Goal: Information Seeking & Learning: Learn about a topic

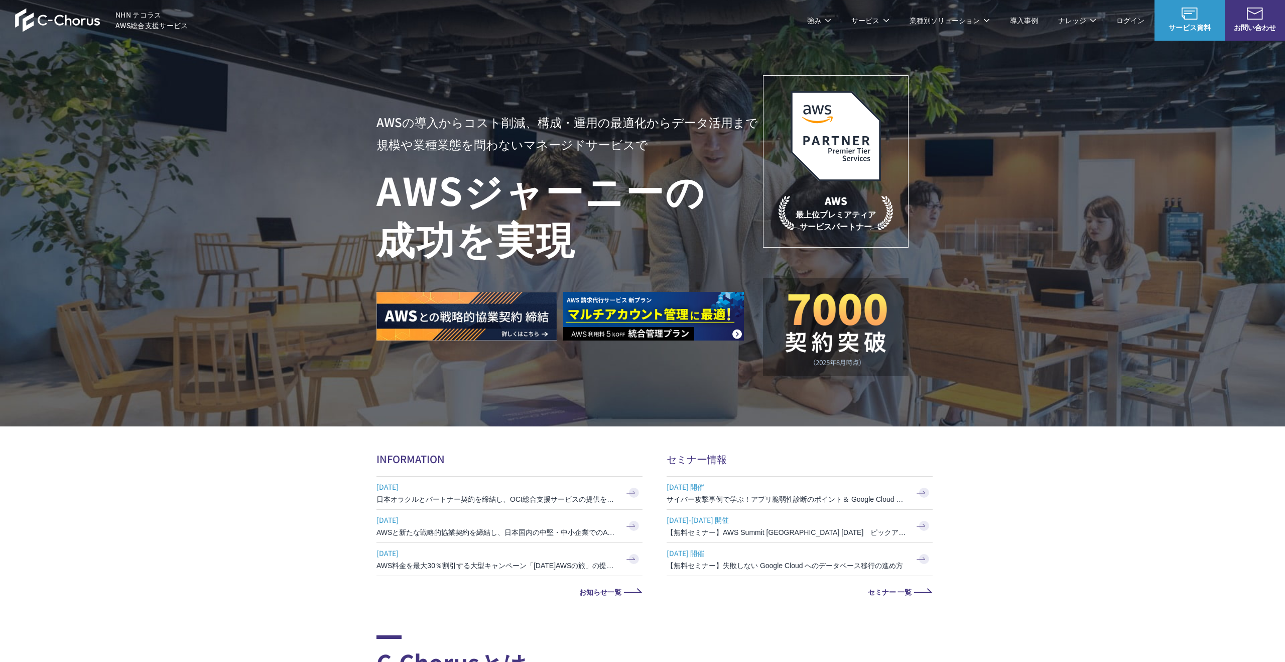
drag, startPoint x: 378, startPoint y: 84, endPoint x: 485, endPoint y: 146, distance: 123.7
click at [485, 146] on div "AWS請求代行サービス AWS Marketplace割引サービス AWS初心者向けパーソナルレクチャー 定額のAWS最適化支援サービス マネージドサービス …" at bounding box center [558, 173] width 385 height 186
copy dl "AWS請求代行サービス AWS Marketplace割引サービス AWS初心者向けパーソナルレクチャー 定額のAWS最適化支援サービス"
drag, startPoint x: 490, startPoint y: 140, endPoint x: 380, endPoint y: 84, distance: 123.0
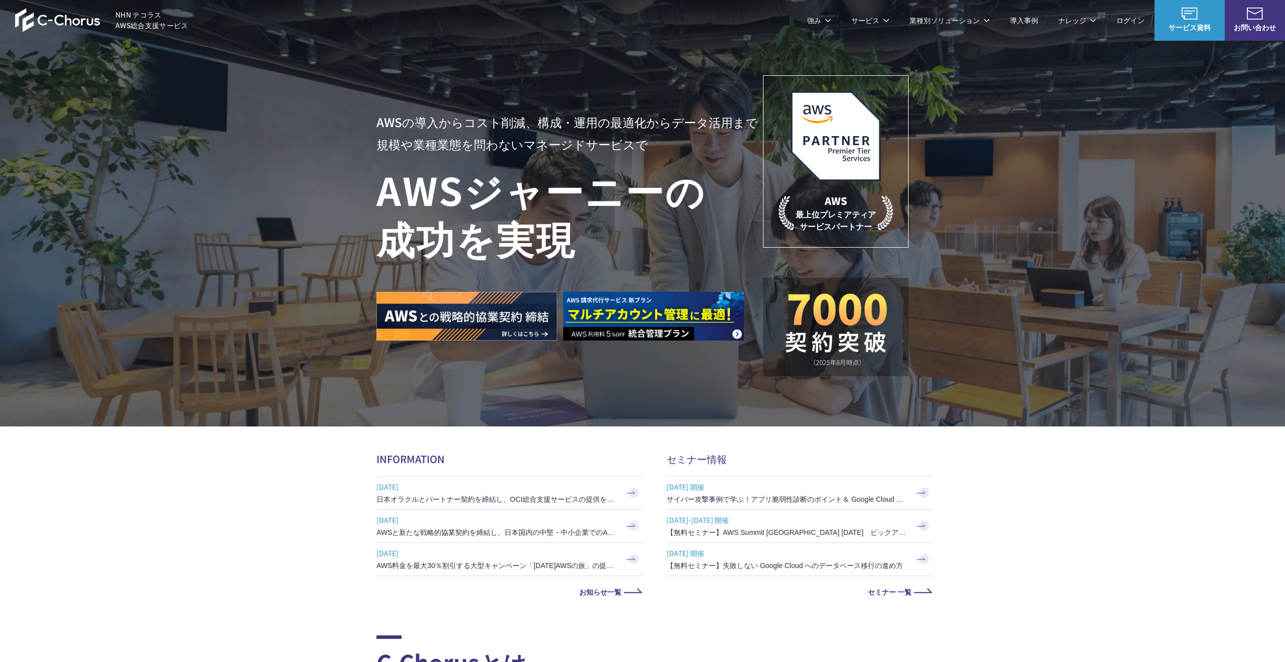
click at [380, 84] on div "AWS請求代行サービス AWS Marketplace割引サービス AWS初心者向けパーソナルレクチャー 定額のAWS最適化支援サービス マネージドサービス …" at bounding box center [558, 173] width 385 height 186
click at [414, 86] on link "AWS請求代行サービス" at bounding box center [420, 85] width 71 height 10
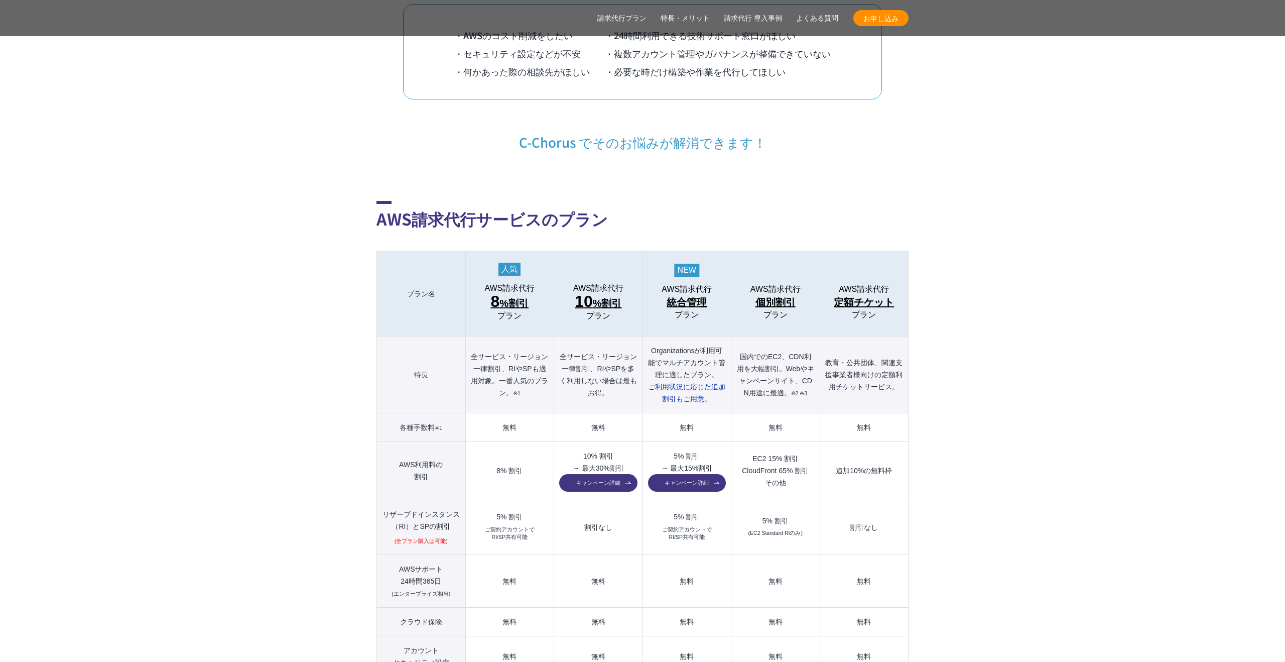
scroll to position [1023, 0]
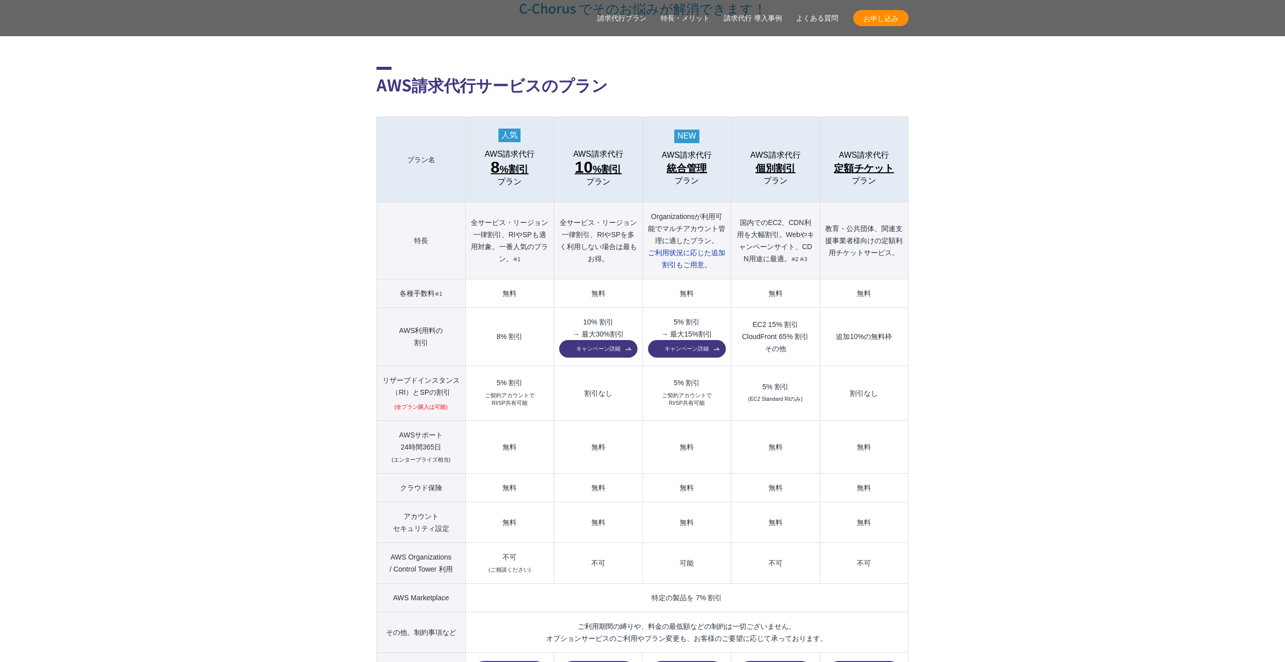
click at [496, 158] on span "8" at bounding box center [495, 167] width 9 height 18
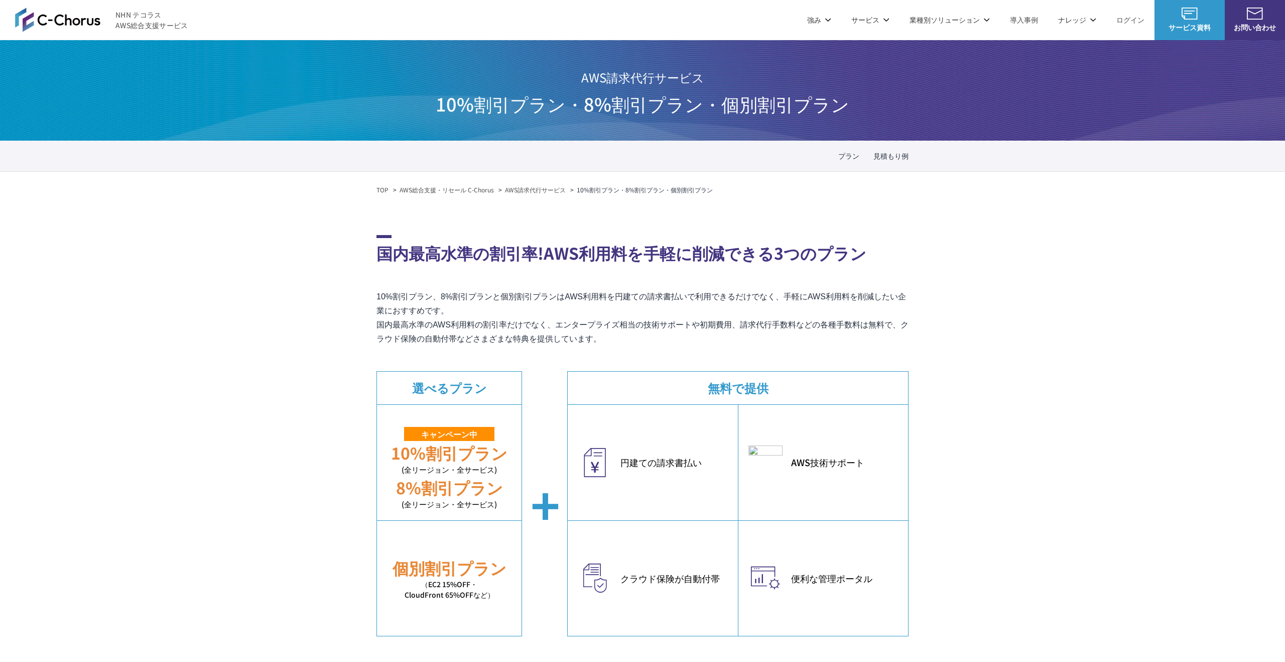
click at [465, 148] on nav "プラン 見積もり例" at bounding box center [642, 156] width 1285 height 31
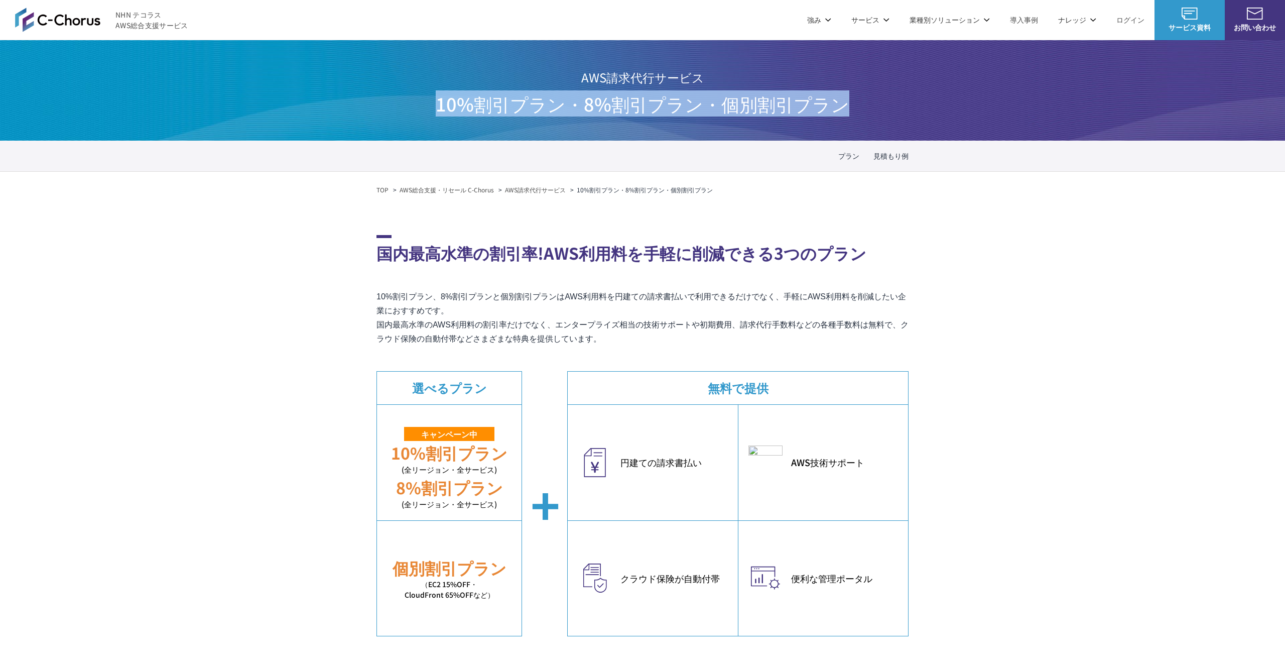
drag, startPoint x: 442, startPoint y: 102, endPoint x: 916, endPoint y: 109, distance: 473.9
click at [916, 109] on div "AWS請求代行サービス 10%割引プラン・8%割引プラン ・個別割引プラン" at bounding box center [642, 90] width 1285 height 100
copy span "10%割引プラン・8%割引プラン ・個別割引プラン"
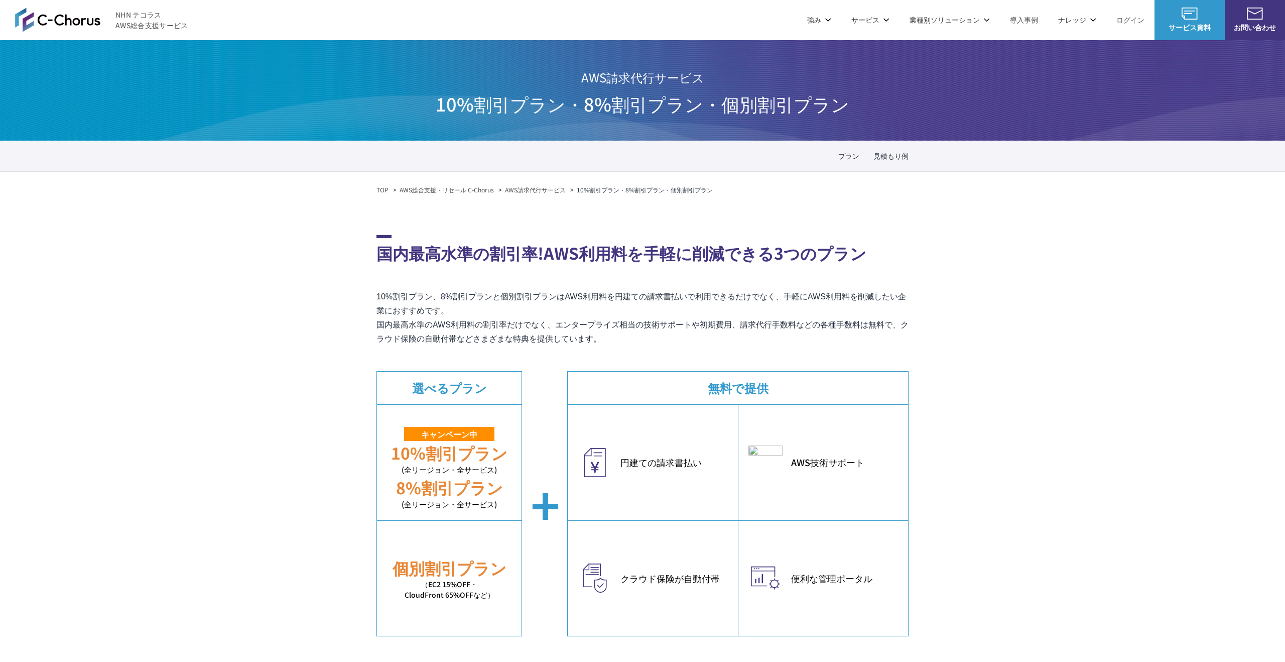
click at [733, 300] on p "10%割引プラン、8%割引プランと個別割引プランはAWS利用料を円建ての請求書払いで利用できるだけでなく、手軽にAWS利用料を削減したい企業におすすめです。 …" at bounding box center [642, 318] width 532 height 56
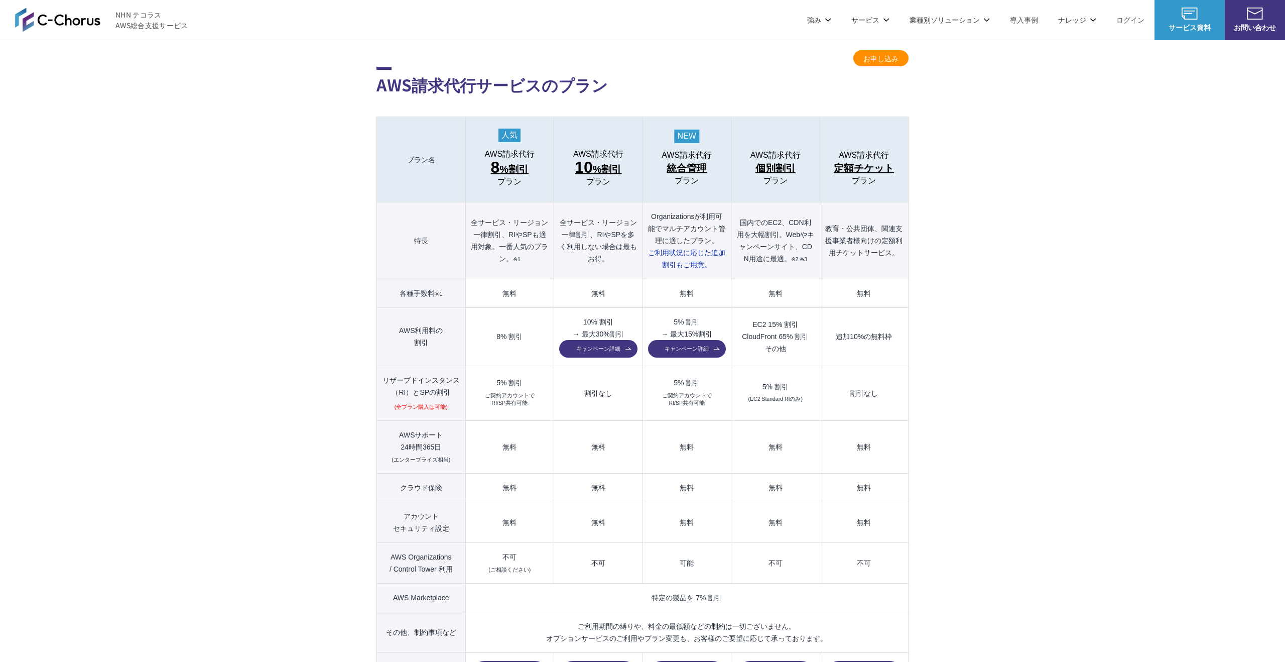
click at [855, 160] on span "定額チケット" at bounding box center [864, 168] width 60 height 16
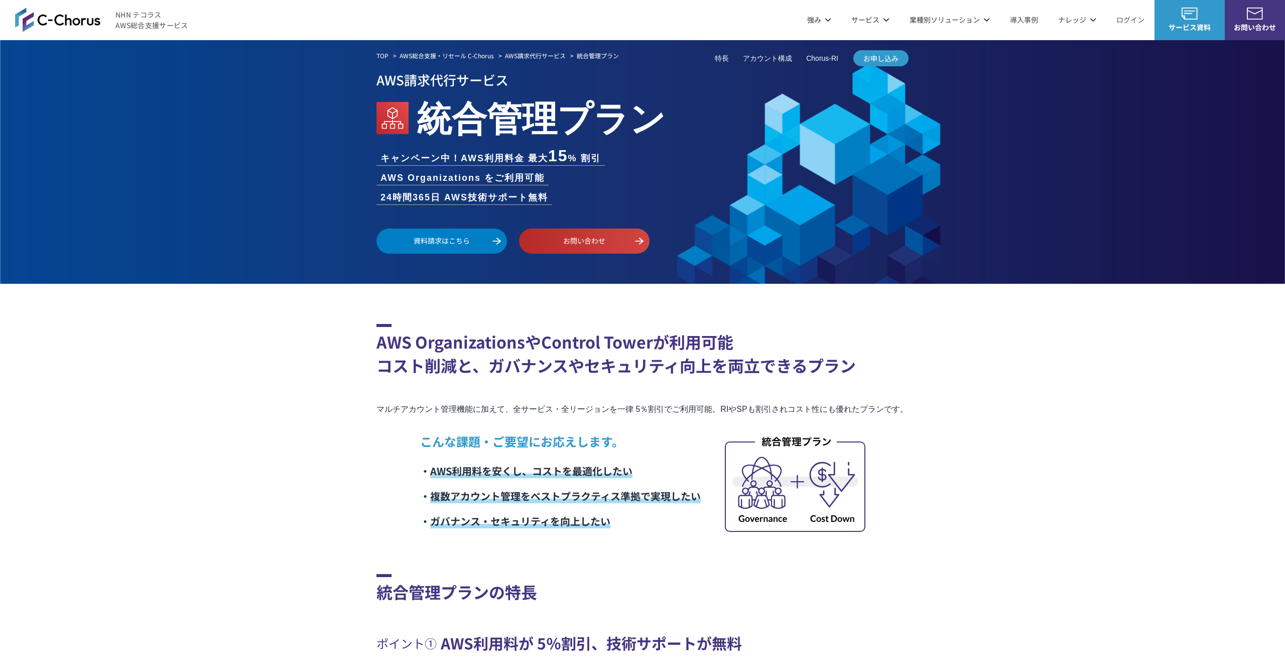
drag, startPoint x: 424, startPoint y: 114, endPoint x: 668, endPoint y: 150, distance: 246.5
click at [668, 150] on div "AWS請求代行サービス 統合管理プラン キャンペーン中！AWS利用料金 最大 15 % 割引 AWS Organizations をご利用可能 24時間365…" at bounding box center [642, 161] width 532 height 185
click at [643, 106] on em "統合管理プラン" at bounding box center [541, 115] width 249 height 51
drag, startPoint x: 664, startPoint y: 110, endPoint x: 421, endPoint y: 119, distance: 243.1
click at [421, 119] on h1 "統合管理プラン" at bounding box center [642, 115] width 532 height 51
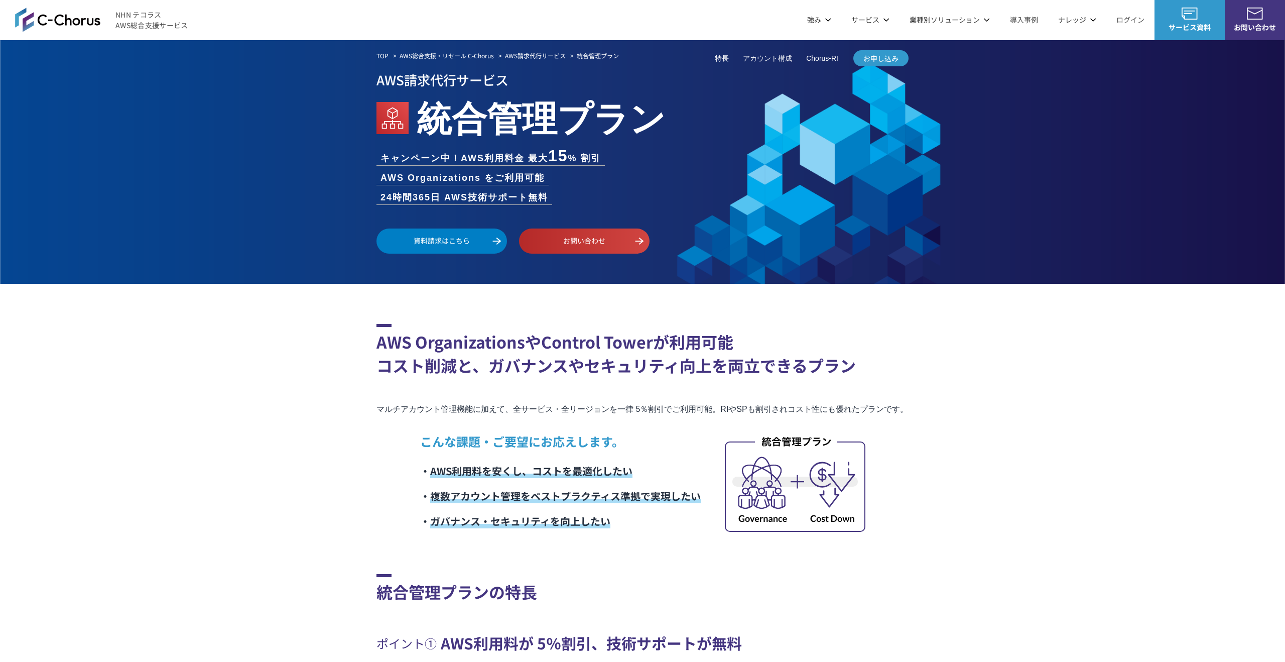
copy em "統合管理プラン"
click at [291, 190] on div "TOP AWS総合支援・リセール C-Chorus AWS請求代行サービス 統合管理プラン AWS請求代行サービス 統合管理プラン キャンペーン中！AWS利用…" at bounding box center [642, 161] width 1285 height 243
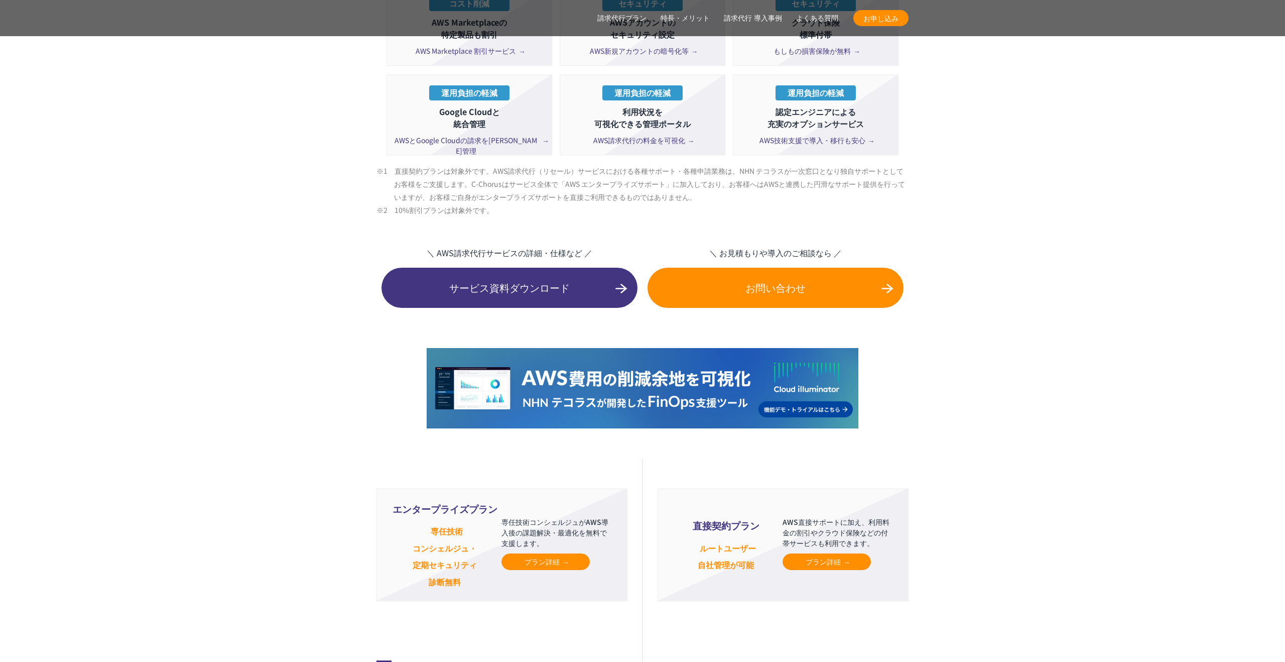
scroll to position [2143, 0]
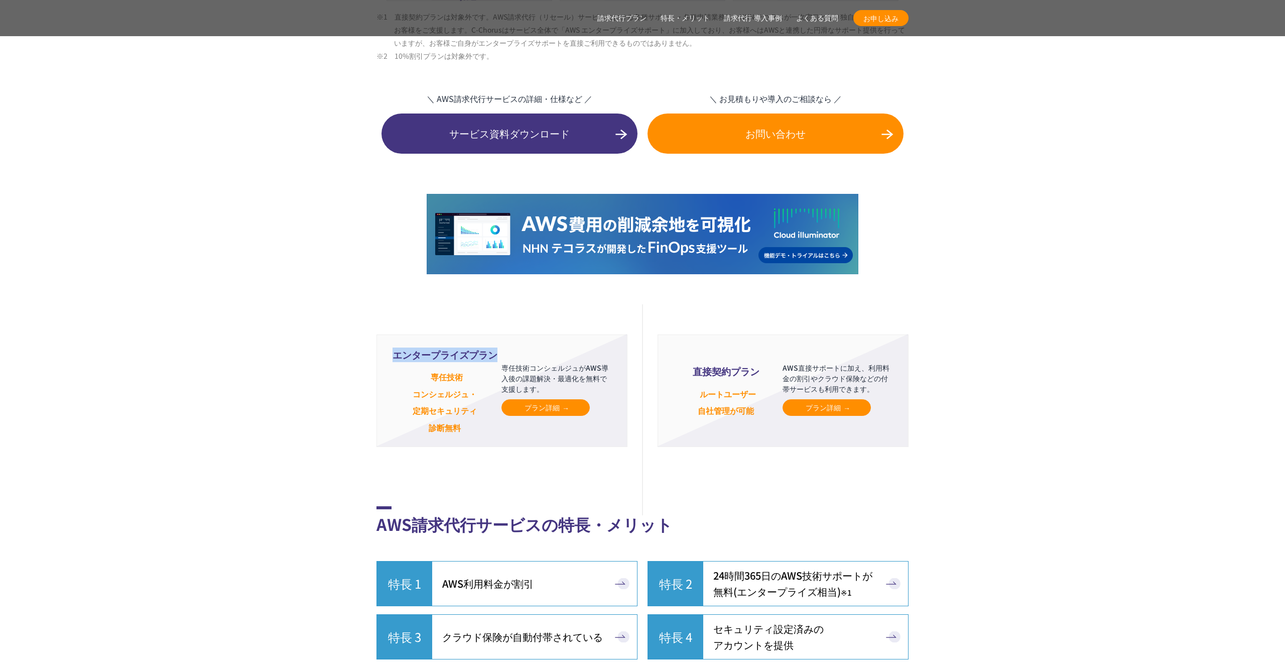
drag, startPoint x: 495, startPoint y: 332, endPoint x: 388, endPoint y: 330, distance: 106.9
click at [388, 334] on li "エンタープライズプラン 専任技術 コンシェルジュ・ 定期セキュリティ 診断無料 専任技術コンシェルジュがAWS導入後の課題解決・最適化を無料で支援します。 プ…" at bounding box center [501, 390] width 251 height 112
copy span "エンタープライズプラン"
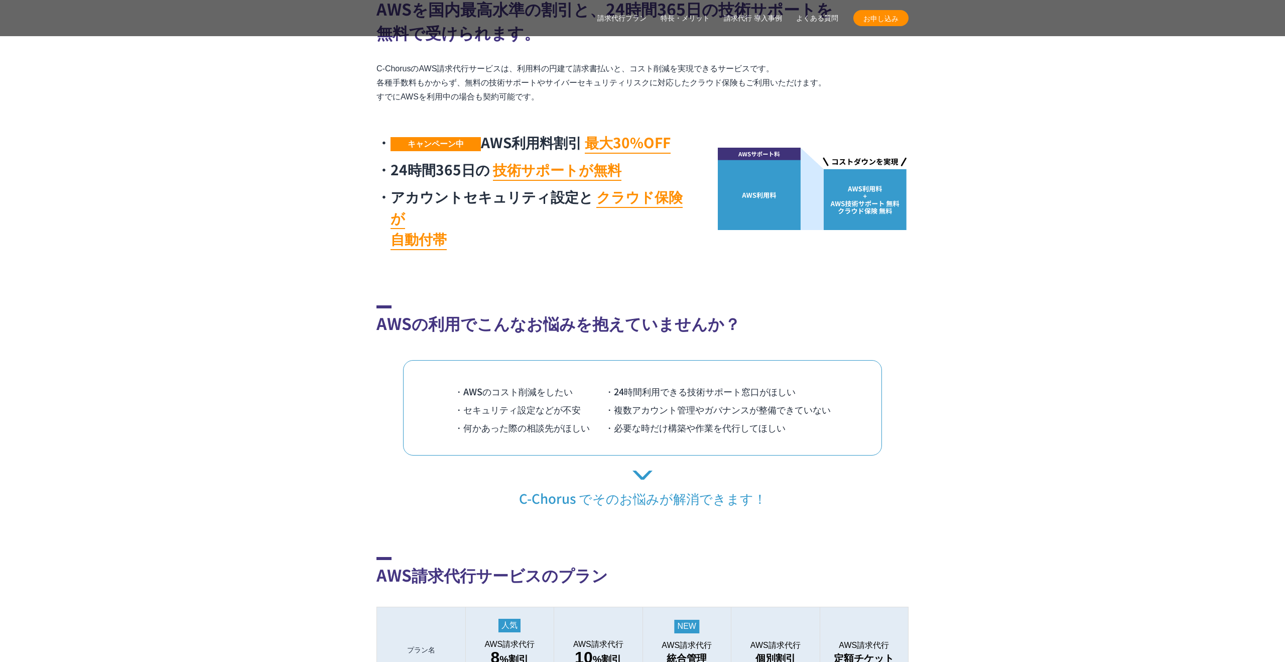
scroll to position [618, 0]
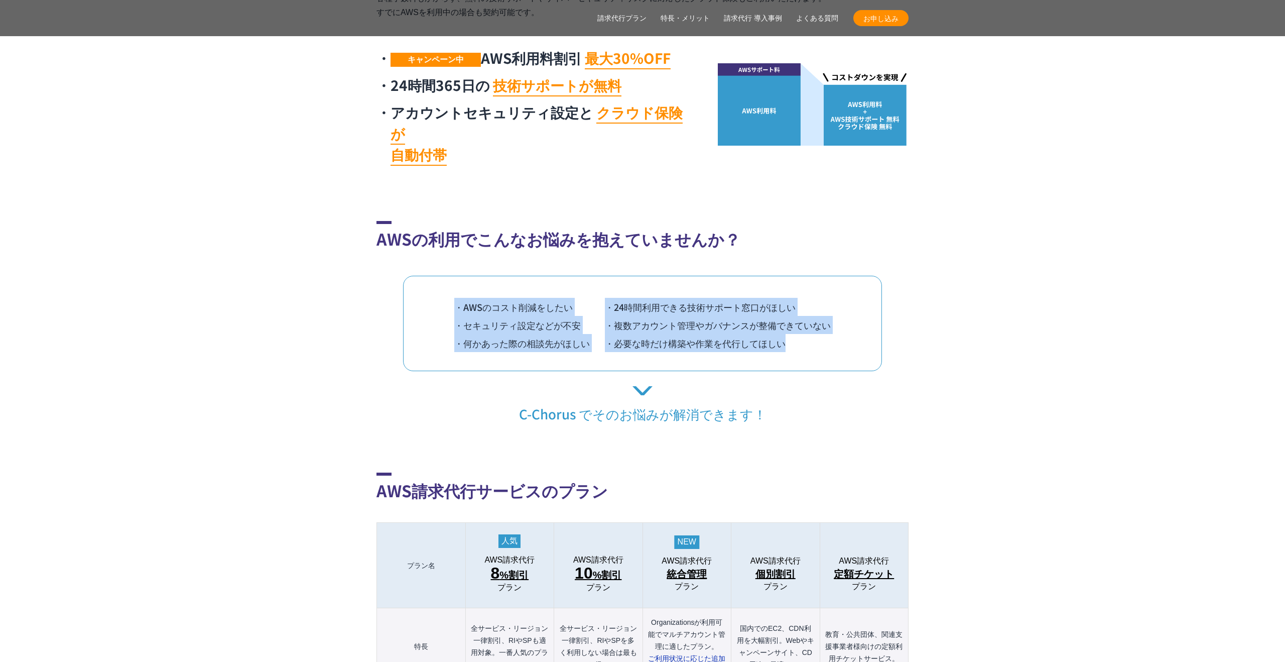
drag, startPoint x: 791, startPoint y: 325, endPoint x: 445, endPoint y: 272, distance: 349.3
click at [445, 276] on div "・AWSのコスト削減をしたい ・24時間利用できる技術サポート窓口がほしい ・セキュリティ設定などが不安 ・複数アカウント管理やガバナンスが整備できていない …" at bounding box center [642, 323] width 479 height 95
copy ul "・AWSのコスト削減をしたい ・24時間利用できる技術サポート窓口がほしい ・セキュリティ設定などが不安 ・複数アカウント管理やガバナンスが整備できていない …"
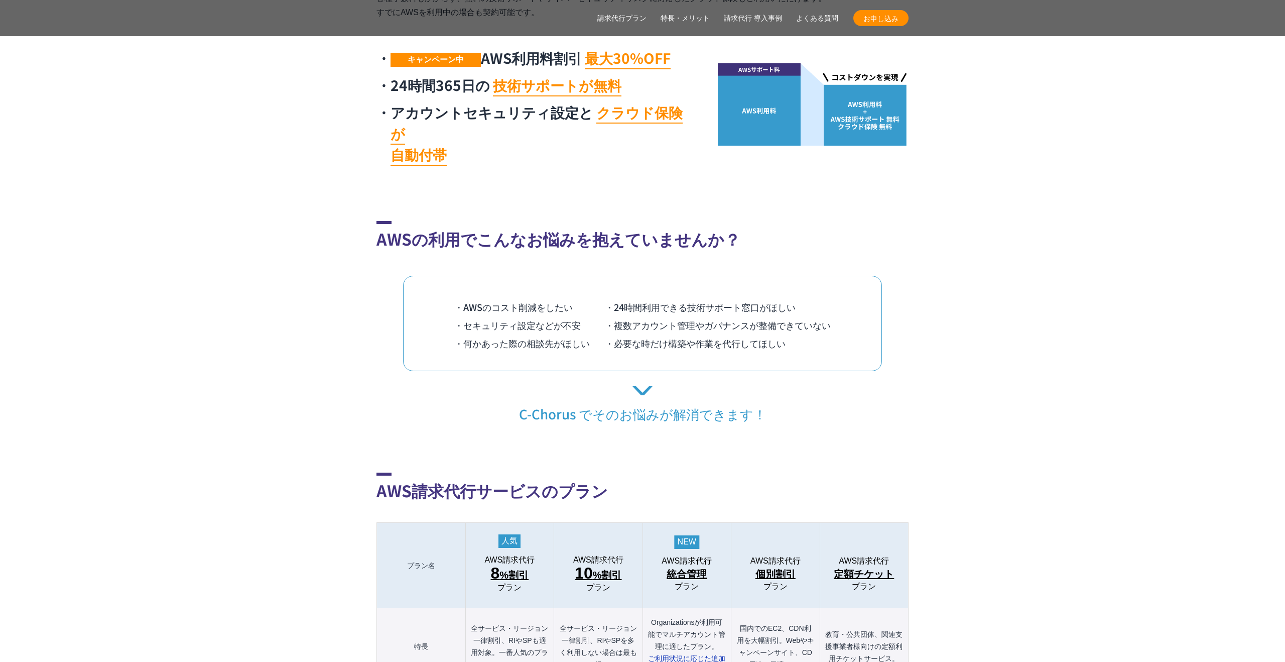
click at [726, 221] on h2 "AWSの利用でこんなお悩みを抱えていませんか？" at bounding box center [642, 236] width 532 height 30
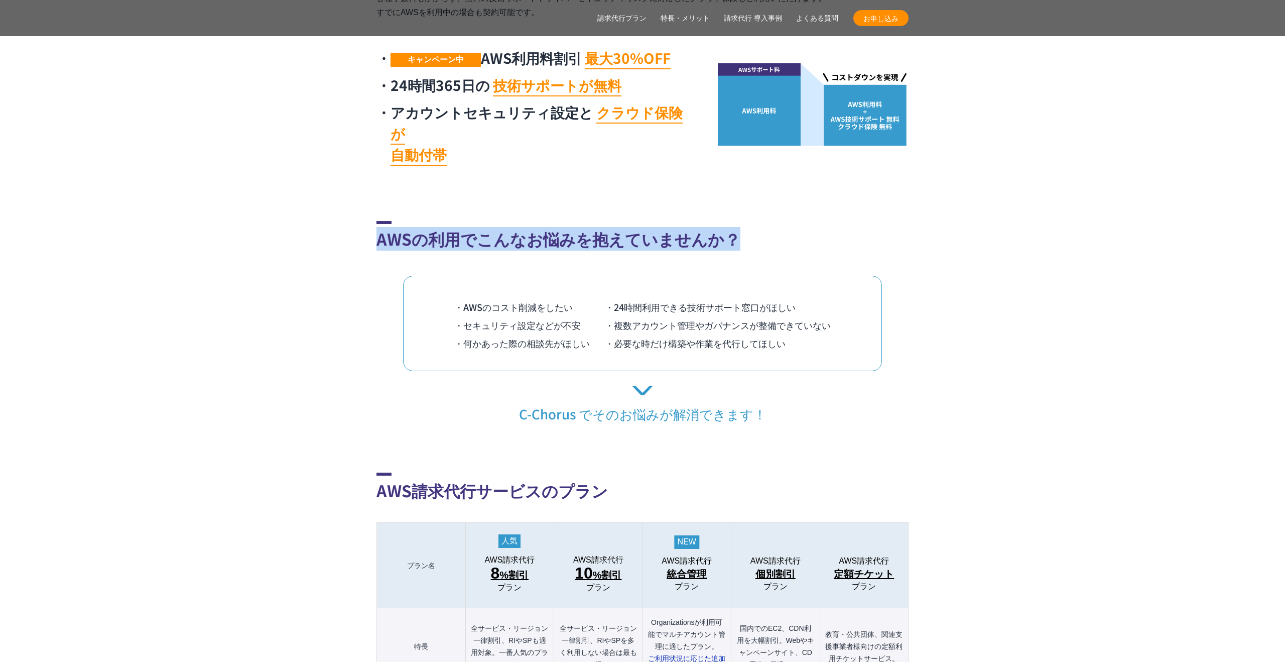
drag, startPoint x: 747, startPoint y: 219, endPoint x: 364, endPoint y: 222, distance: 383.0
click at [364, 222] on section "AWSの利用でこんなお悩みを抱えていませんか？ ・AWSのコスト削減をしたい ・24時間利用できる技術サポート窓口がほしい ・セキュリティ設定などが不安 ・複…" at bounding box center [642, 321] width 1285 height 201
copy h2 "AWSの利用でこんなお悩みを抱えていませんか？"
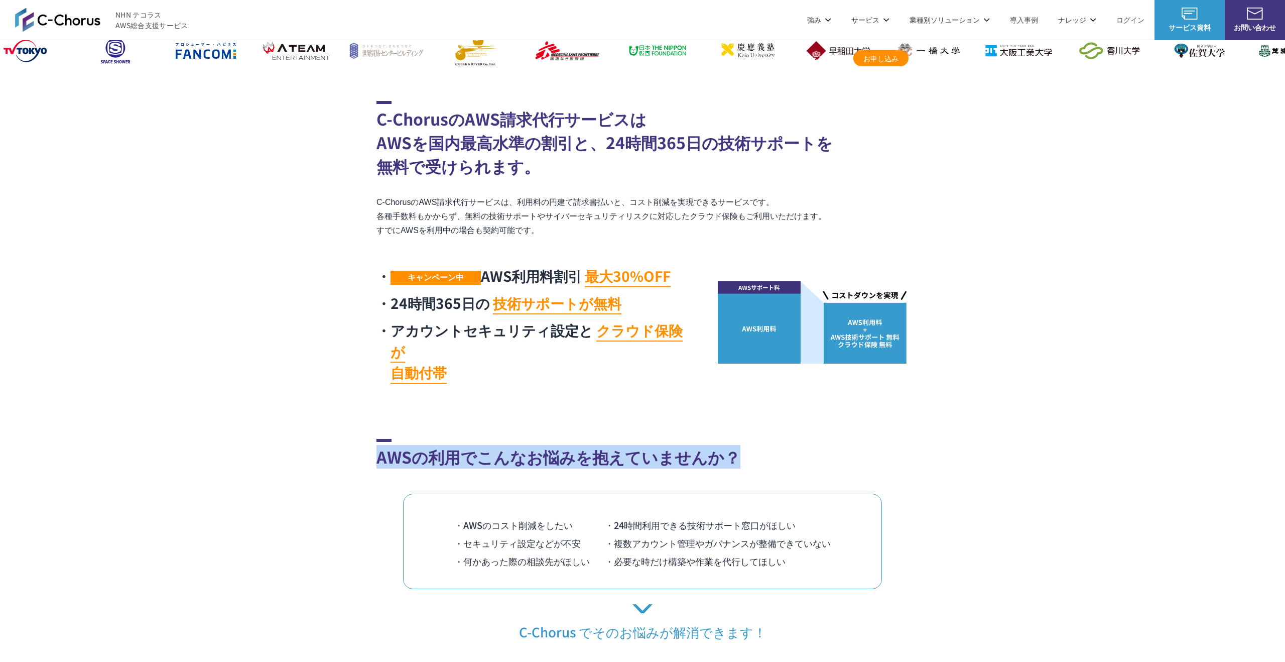
scroll to position [973, 0]
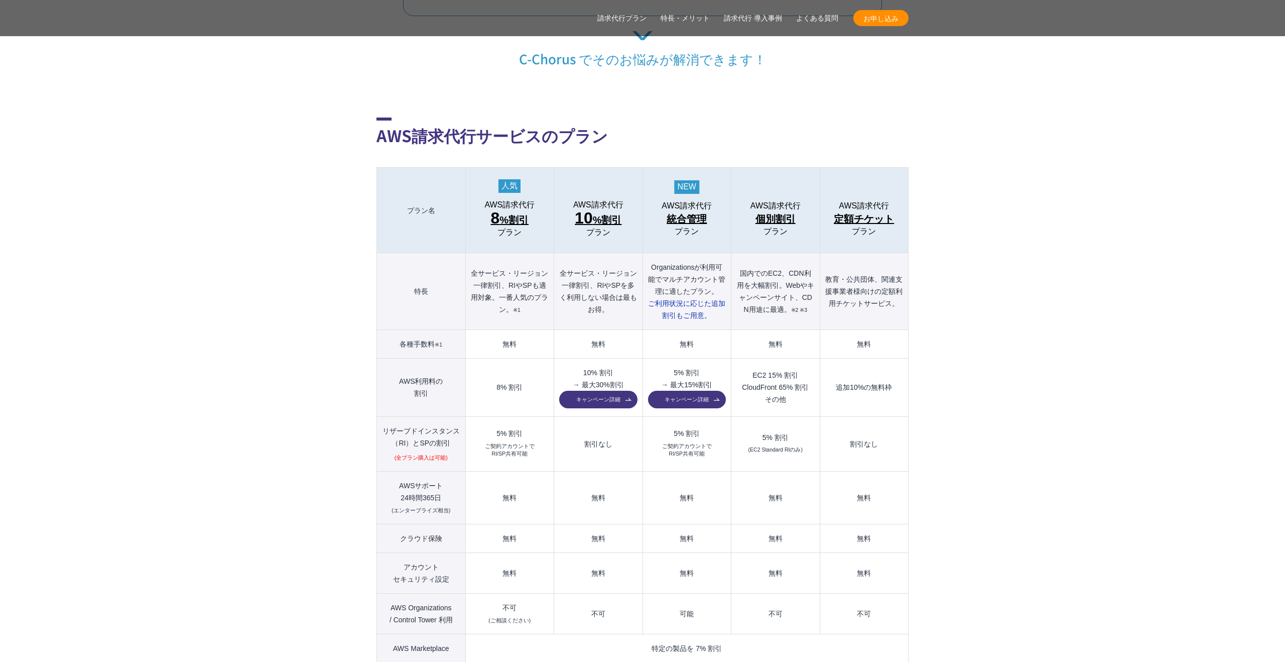
click at [850, 211] on span "定額チケット" at bounding box center [864, 219] width 60 height 16
